Goal: Information Seeking & Learning: Learn about a topic

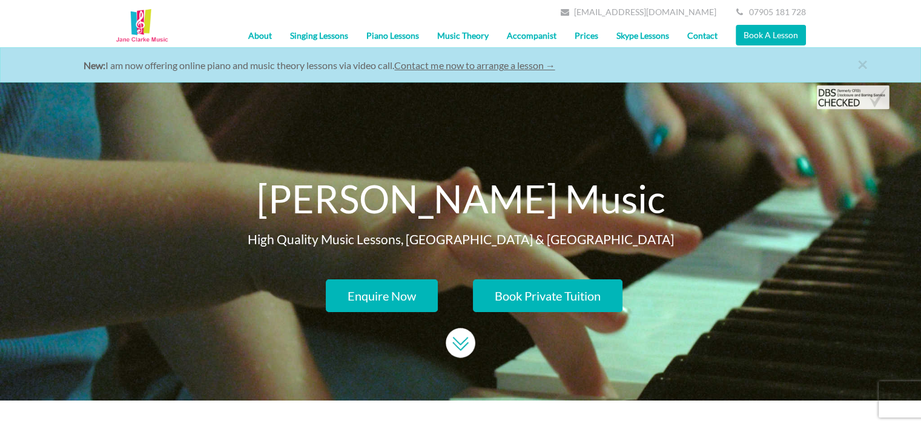
click at [348, 36] on link "Singing Lessons" at bounding box center [319, 36] width 76 height 30
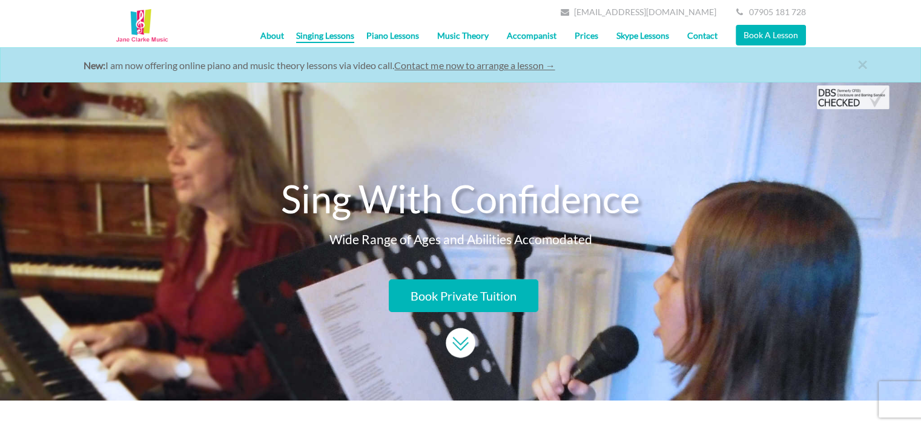
click at [277, 29] on link "About" at bounding box center [272, 36] width 42 height 30
